Goal: Transaction & Acquisition: Subscribe to service/newsletter

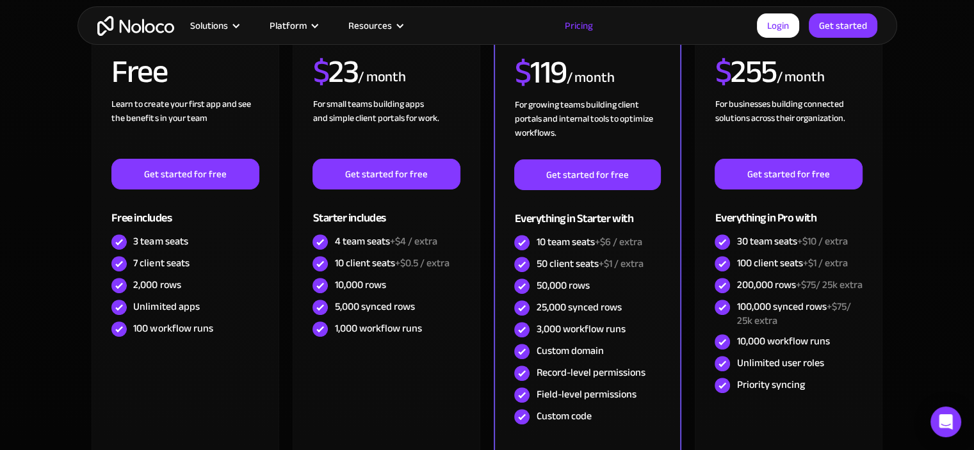
click at [0, 116] on section "Monthly Yearly SAVE 20% Monthly Yearly SAVE 20% FREE Free Learn to create your …" at bounding box center [487, 247] width 974 height 639
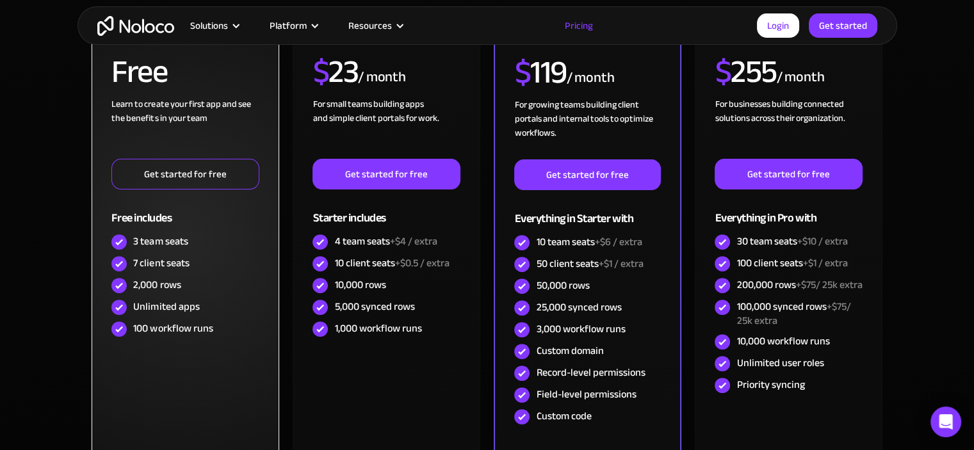
click at [195, 175] on link "Get started for free" at bounding box center [184, 174] width 147 height 31
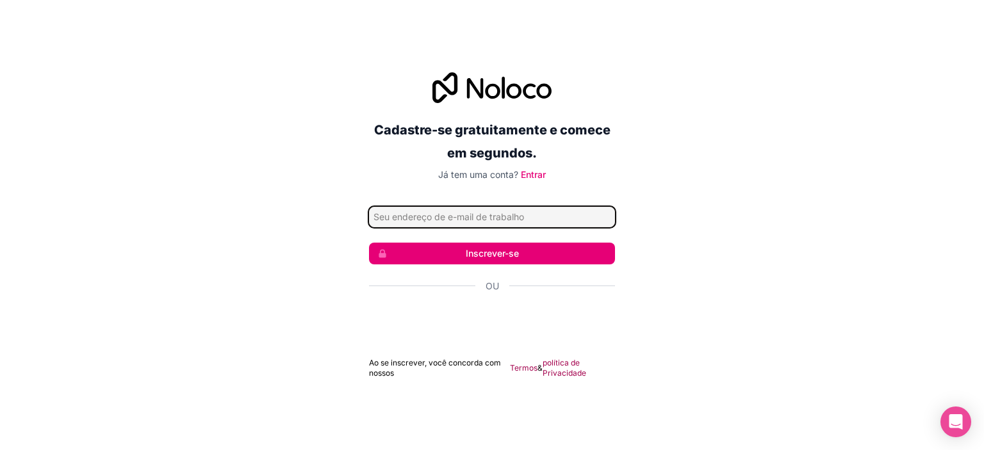
click at [451, 212] on input "Endereço de email" at bounding box center [492, 217] width 246 height 20
